Goal: Task Accomplishment & Management: Manage account settings

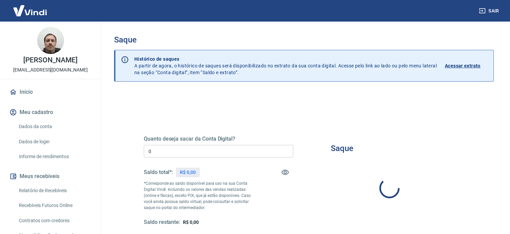
type input "R$ 0,00"
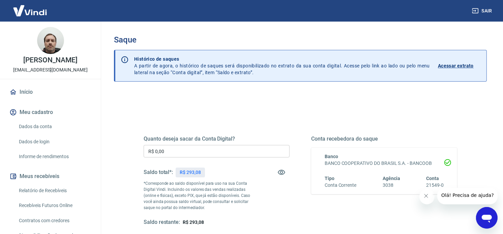
click at [45, 128] on link "Dados da conta" at bounding box center [54, 127] width 77 height 14
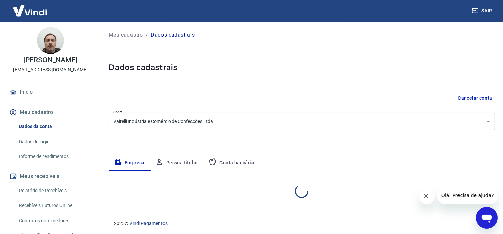
select select "SC"
select select "business"
click at [245, 164] on button "Conta bancária" at bounding box center [231, 163] width 56 height 16
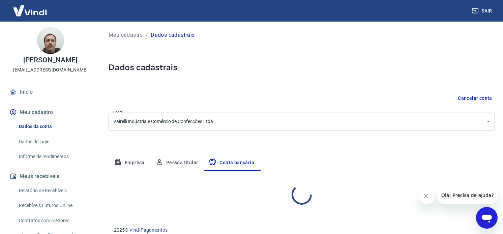
select select "1"
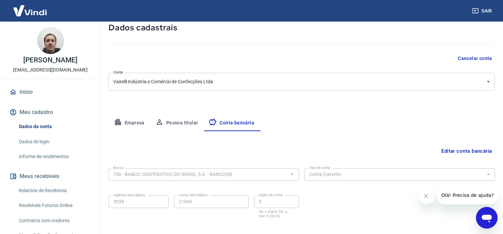
scroll to position [74, 0]
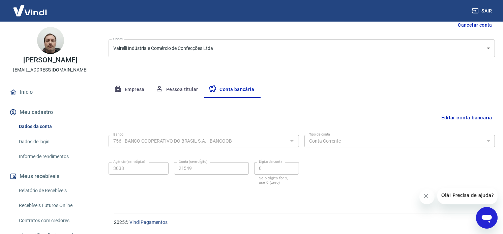
click at [203, 141] on input "756 - BANCO COOPERATIVO DO BRASIL S.A. - BANCOOB" at bounding box center [198, 141] width 175 height 8
click at [293, 140] on div at bounding box center [291, 140] width 9 height 9
click at [460, 112] on button "Editar conta bancária" at bounding box center [467, 117] width 56 height 13
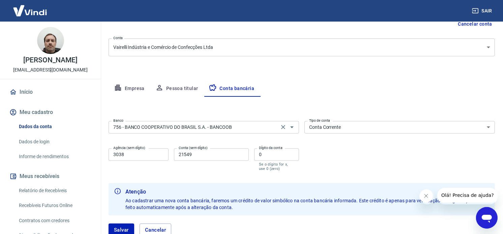
click at [257, 131] on input "756 - BANCO COOPERATIVO DO BRASIL S.A. - BANCOOB" at bounding box center [194, 127] width 167 height 8
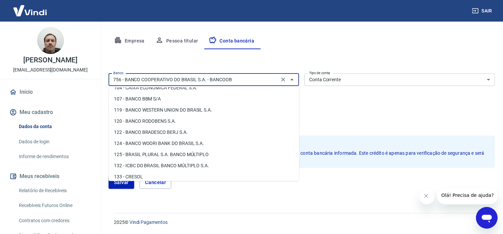
scroll to position [375, 0]
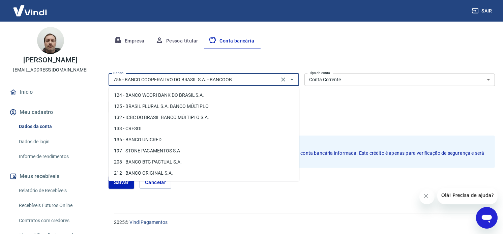
click at [181, 151] on li "197 - STONE PAGAMENTOS S.A" at bounding box center [204, 150] width 191 height 11
type input "197 - STONE PAGAMENTOS S.A"
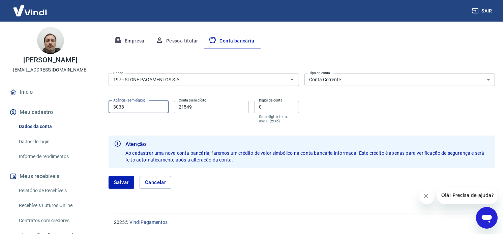
drag, startPoint x: 148, startPoint y: 105, endPoint x: 97, endPoint y: 106, distance: 51.3
type input "0001"
drag, startPoint x: 212, startPoint y: 110, endPoint x: 165, endPoint y: 107, distance: 47.3
click at [165, 107] on div "Agência (sem dígito) 0001 Agência (sem dígito) Conta (sem dígito) 21549 Conta (…" at bounding box center [204, 111] width 191 height 27
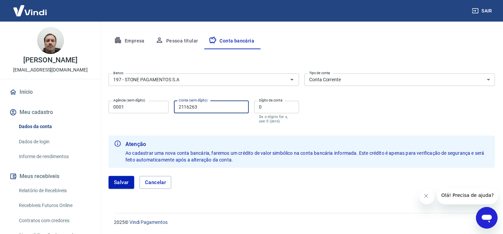
type input "2116263"
drag, startPoint x: 272, startPoint y: 102, endPoint x: 246, endPoint y: 105, distance: 26.2
click at [246, 105] on div "Agência (sem dígito) 0001 Agência (sem dígito) Conta (sem dígito) 2116263 Conta…" at bounding box center [204, 111] width 191 height 27
drag, startPoint x: 266, startPoint y: 108, endPoint x: 241, endPoint y: 107, distance: 25.0
click at [245, 107] on div "Agência (sem dígito) 0001 Agência (sem dígito) Conta (sem dígito) 2116263 Conta…" at bounding box center [204, 111] width 191 height 27
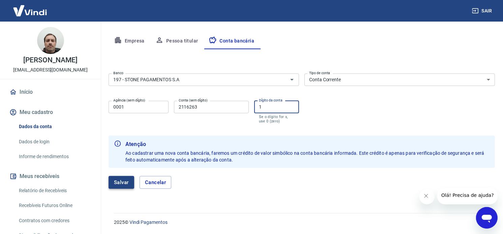
type input "1"
click at [118, 184] on button "Salvar" at bounding box center [122, 182] width 26 height 13
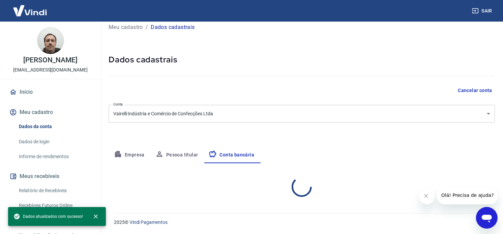
select select "1"
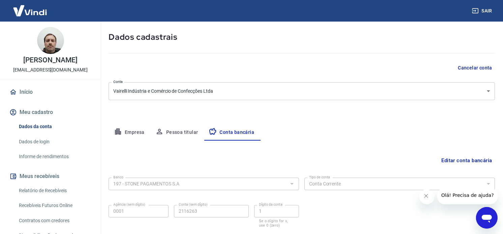
scroll to position [0, 0]
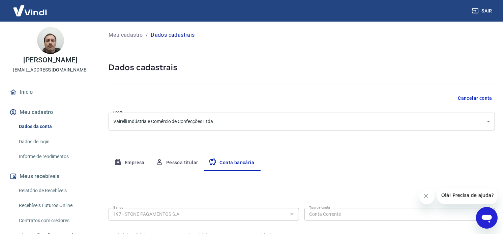
click at [49, 115] on button "Meu cadastro" at bounding box center [50, 112] width 85 height 15
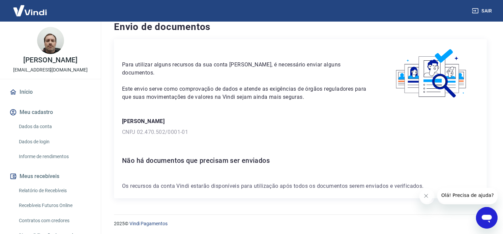
click at [39, 125] on link "Dados da conta" at bounding box center [54, 127] width 77 height 14
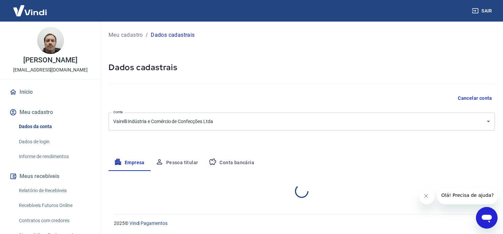
select select "SC"
select select "business"
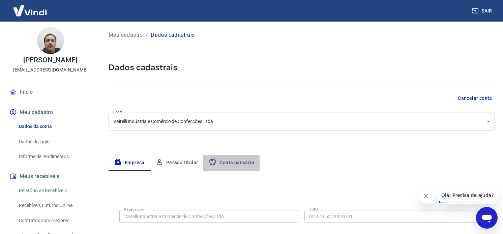
click at [231, 160] on button "Conta bancária" at bounding box center [231, 163] width 56 height 16
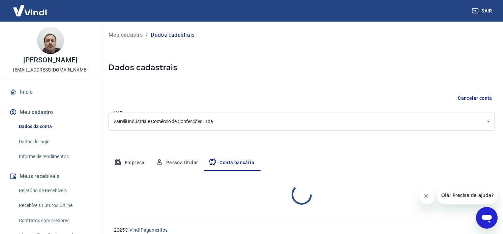
select select "1"
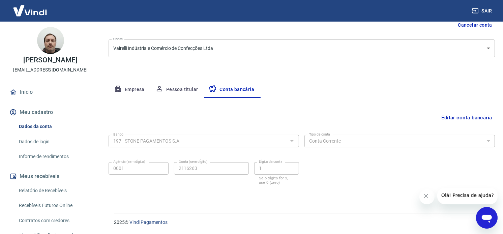
scroll to position [74, 0]
click at [39, 144] on link "Dados de login" at bounding box center [54, 142] width 77 height 14
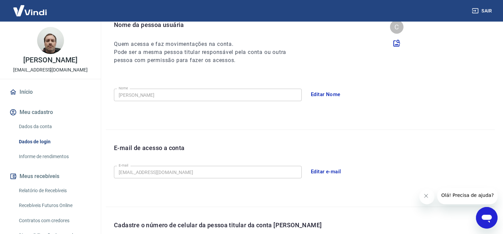
scroll to position [175, 0]
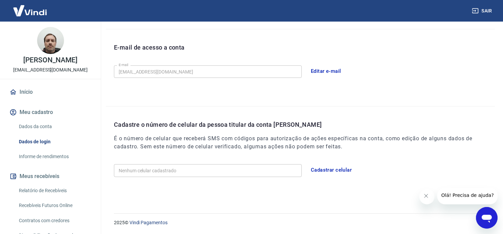
click at [427, 197] on icon "Fechar mensagem da empresa" at bounding box center [426, 195] width 5 height 5
click at [147, 170] on input "Nenhum celular cadastrado" at bounding box center [208, 170] width 188 height 12
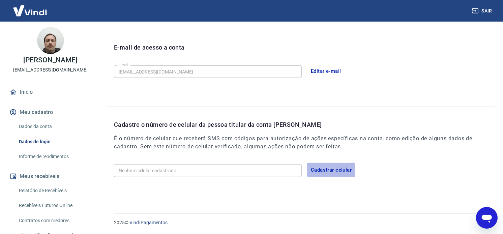
click at [332, 166] on button "Cadastrar celular" at bounding box center [331, 170] width 48 height 14
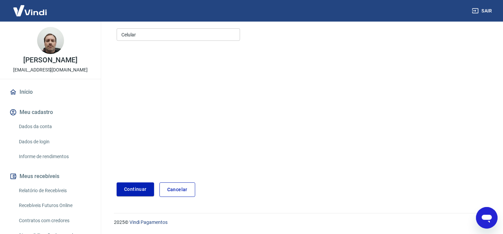
scroll to position [85, 0]
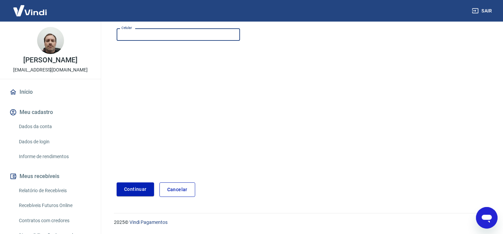
click at [150, 37] on input "Celular" at bounding box center [178, 34] width 123 height 12
type input "[PHONE_NUMBER]"
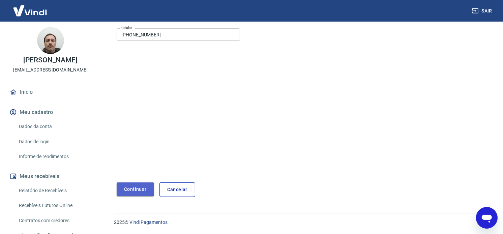
click at [134, 191] on button "Continuar" at bounding box center [135, 189] width 37 height 14
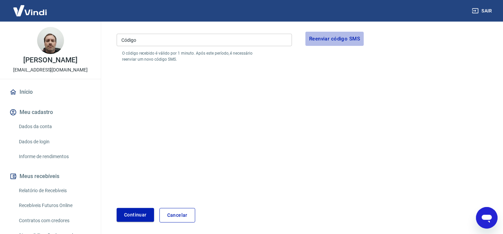
click at [338, 39] on button "Reenviar código SMS" at bounding box center [335, 39] width 58 height 14
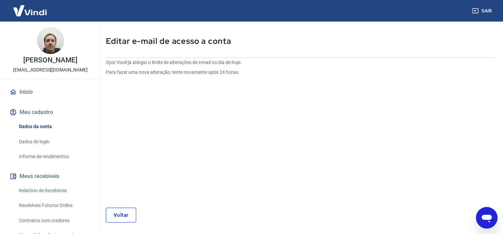
click at [41, 191] on link "Relatório de Recebíveis" at bounding box center [54, 191] width 77 height 14
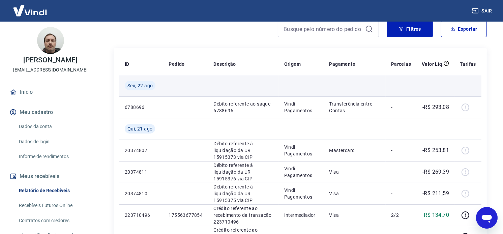
scroll to position [112, 0]
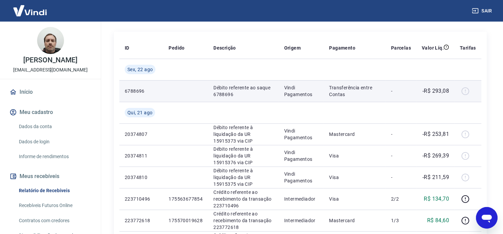
click at [466, 92] on div at bounding box center [468, 91] width 16 height 11
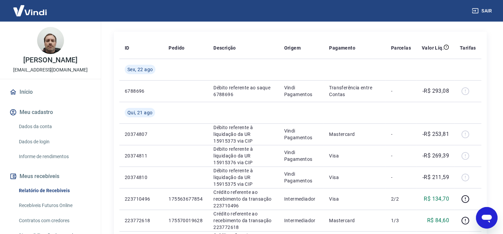
click at [42, 126] on link "Dados da conta" at bounding box center [54, 127] width 77 height 14
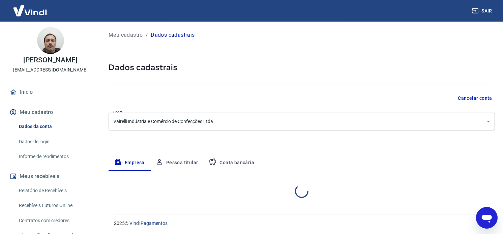
select select "SC"
select select "business"
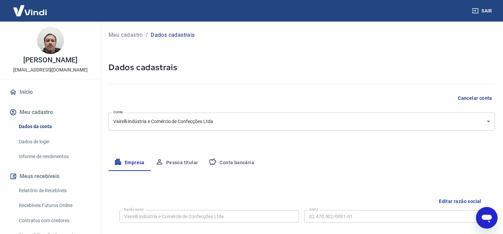
click at [246, 164] on button "Conta bancária" at bounding box center [231, 163] width 56 height 16
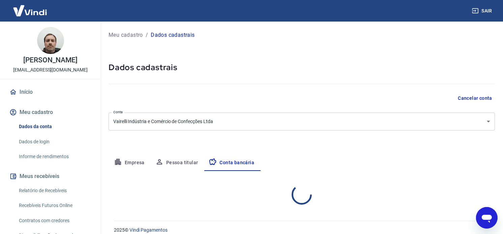
select select "1"
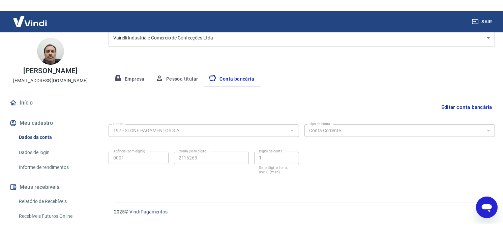
scroll to position [74, 0]
